Goal: Find specific page/section: Find specific page/section

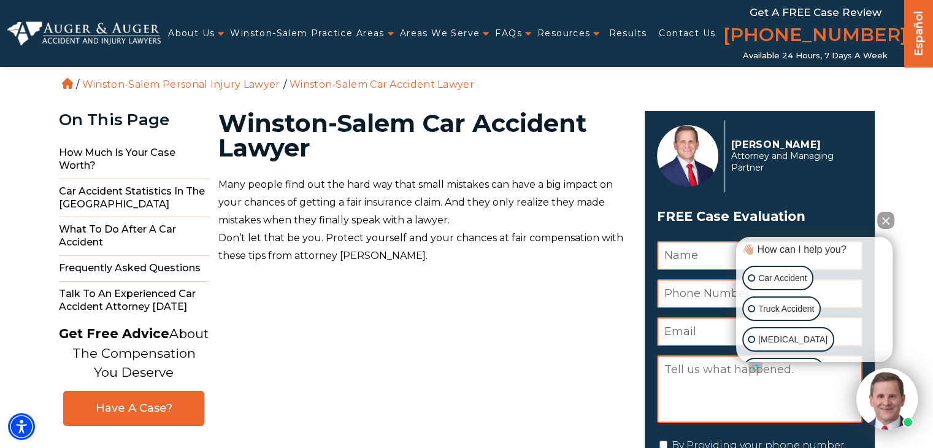
click at [484, 33] on ul "About Us Attorneys Herbert Auger Arlene Auger Hunter Gillespie Madison McLawhor…" at bounding box center [444, 33] width 566 height 25
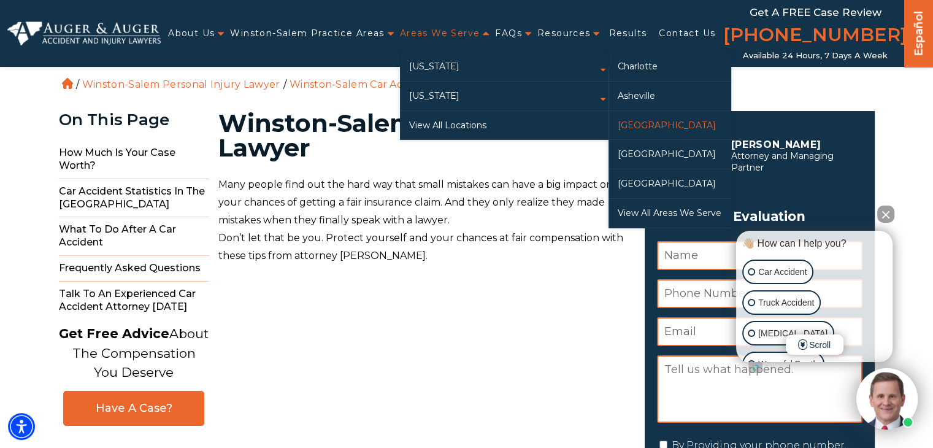
click at [649, 121] on link "[GEOGRAPHIC_DATA]" at bounding box center [670, 125] width 123 height 29
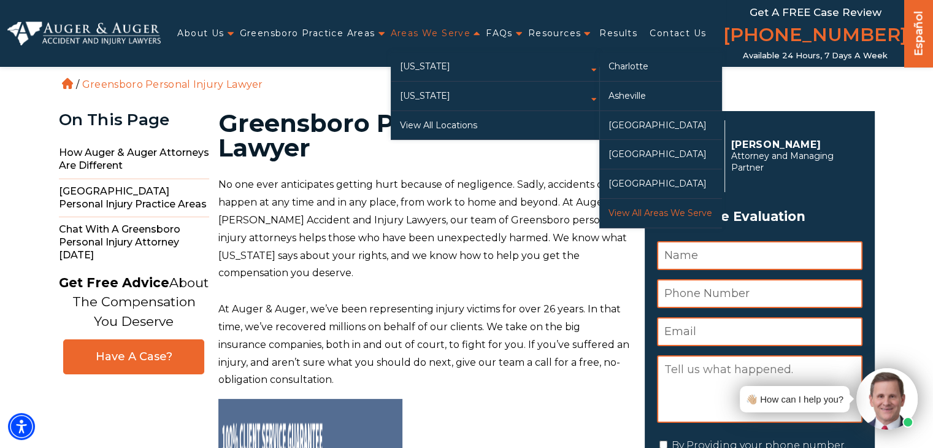
click at [653, 212] on link "View All Areas We Serve" at bounding box center [660, 213] width 123 height 29
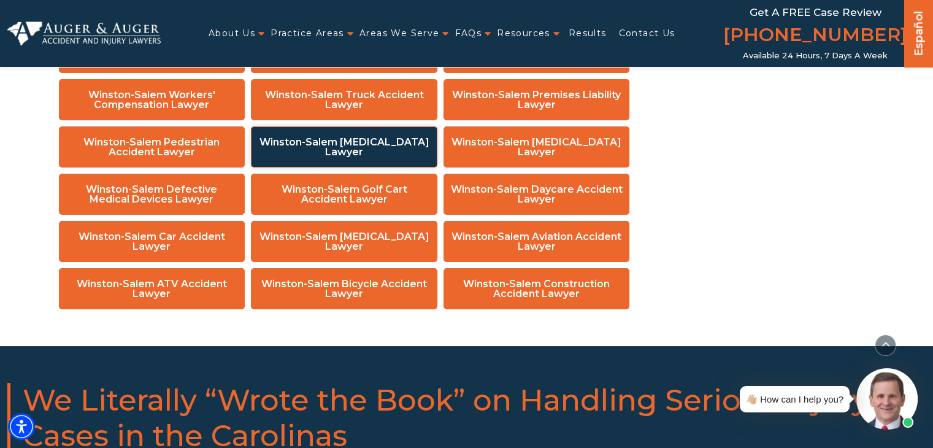
scroll to position [10124, 0]
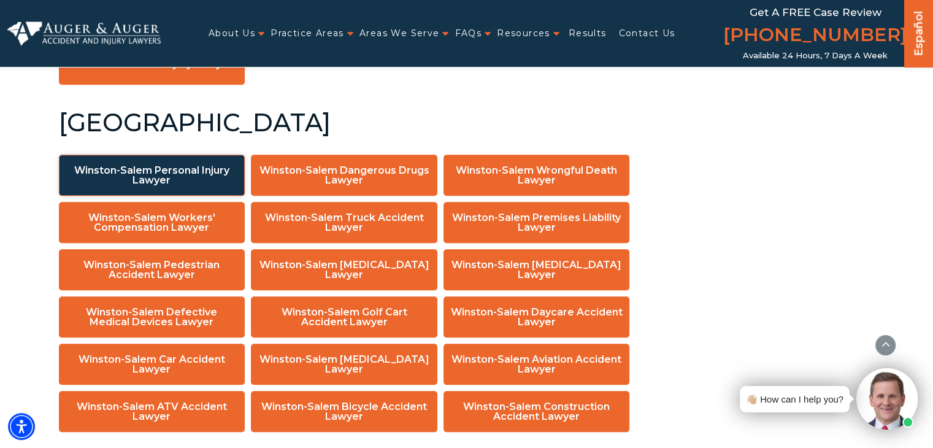
click at [175, 155] on link "Winston-Salem Personal Injury Lawyer" at bounding box center [152, 175] width 187 height 41
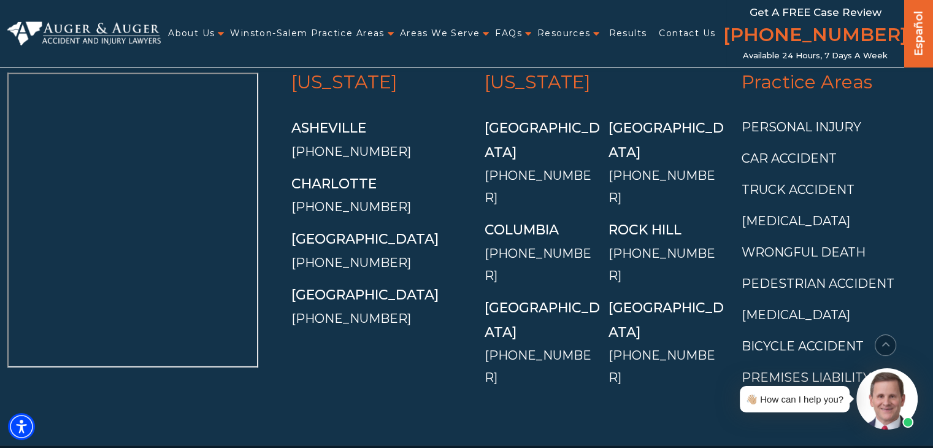
scroll to position [7439, 0]
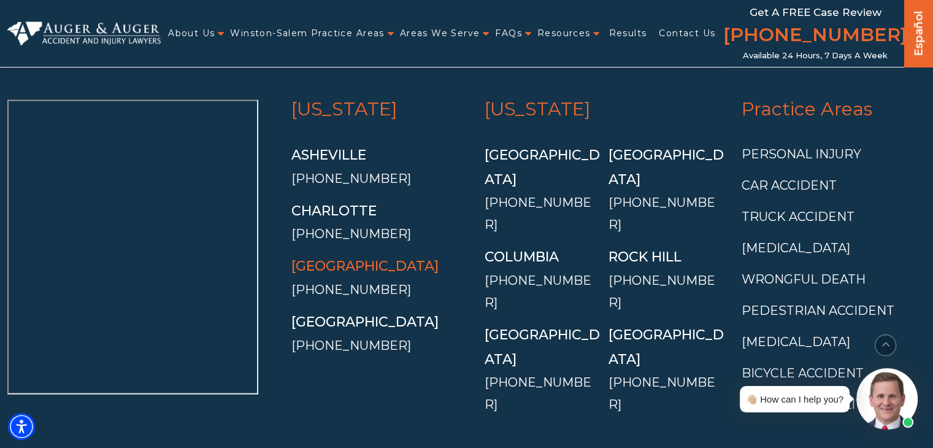
click at [362, 268] on link "[GEOGRAPHIC_DATA]" at bounding box center [364, 266] width 147 height 17
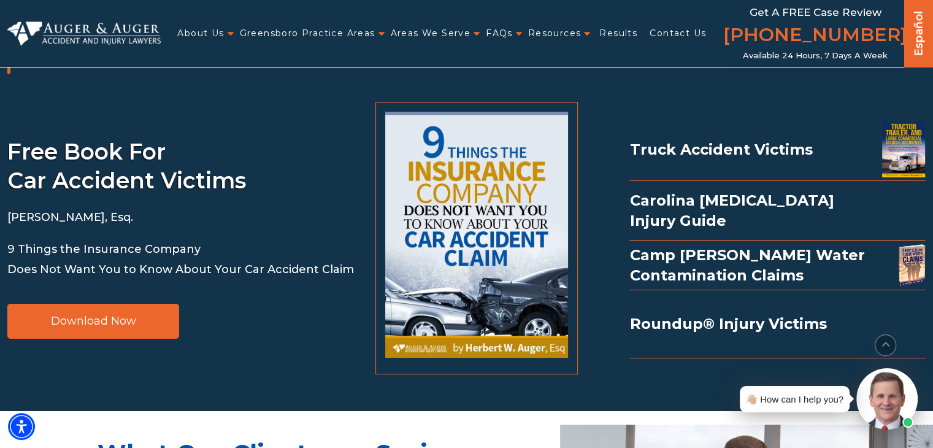
scroll to position [2761, 0]
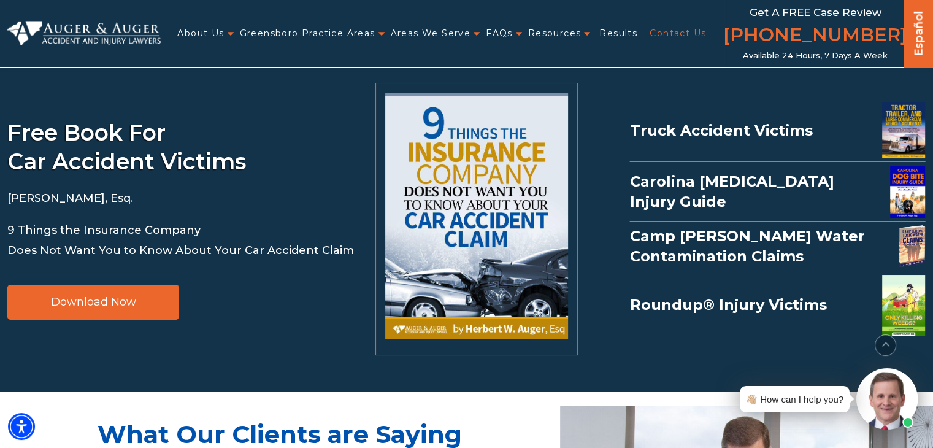
click at [668, 28] on link "Contact Us" at bounding box center [678, 33] width 56 height 25
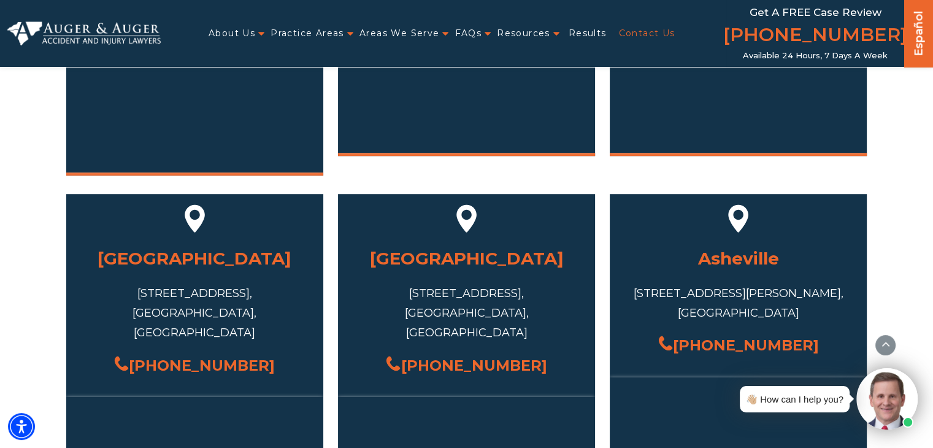
scroll to position [920, 0]
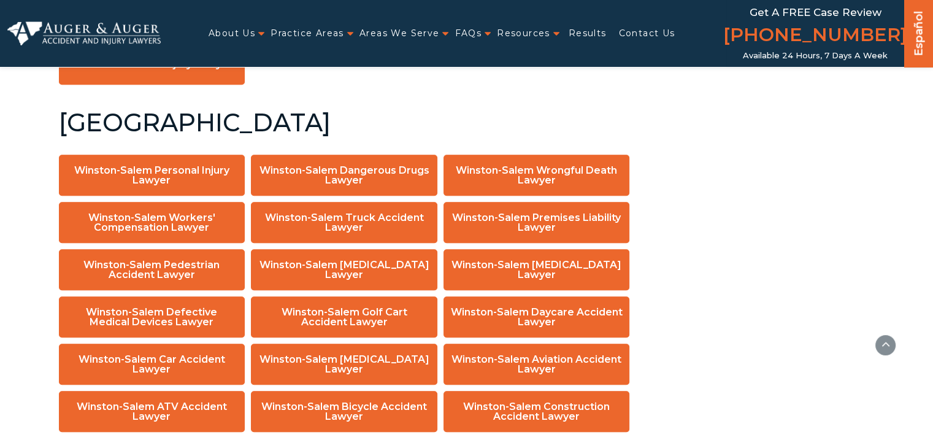
scroll to position [10124, 0]
